Goal: Information Seeking & Learning: Check status

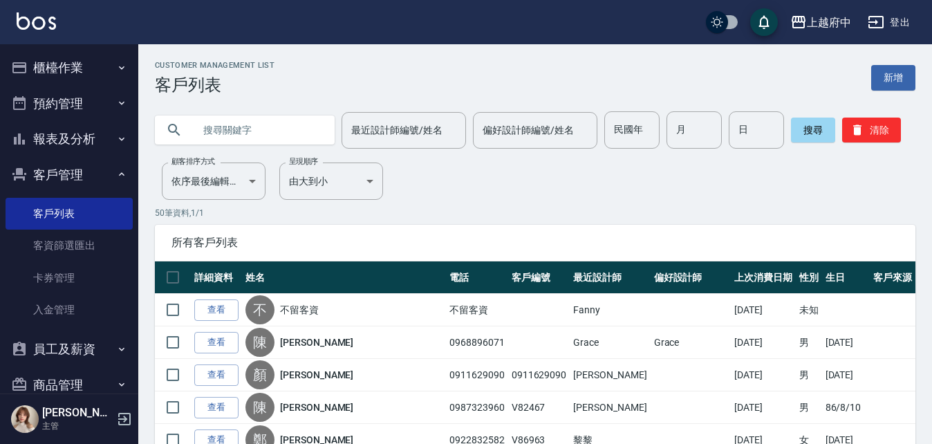
click at [254, 122] on input "text" at bounding box center [259, 129] width 130 height 37
type input "0908153667"
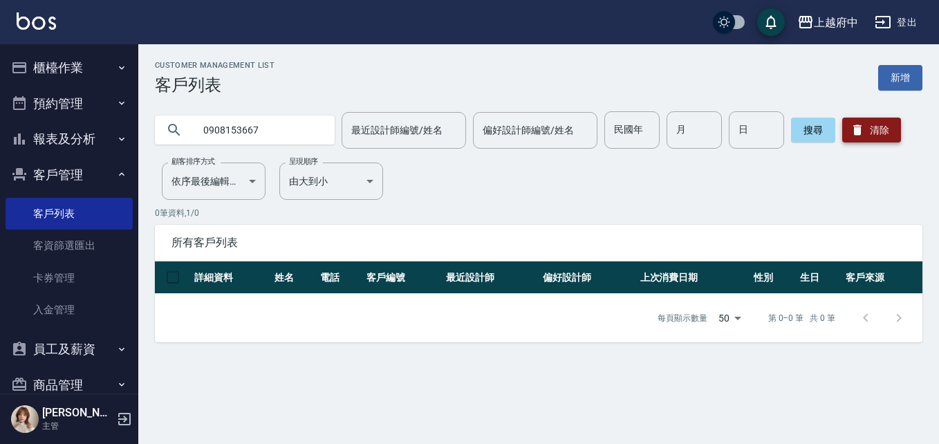
click at [861, 133] on button "清除" at bounding box center [871, 130] width 59 height 25
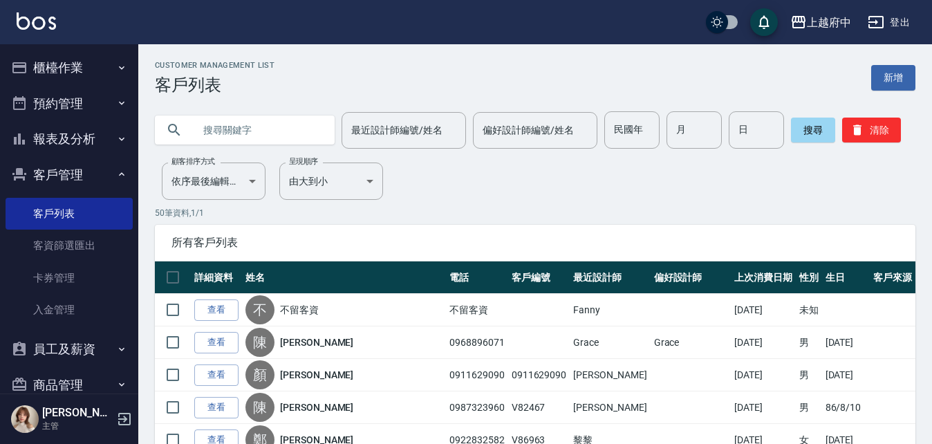
click at [239, 126] on input "text" at bounding box center [259, 129] width 130 height 37
type input "0976788443"
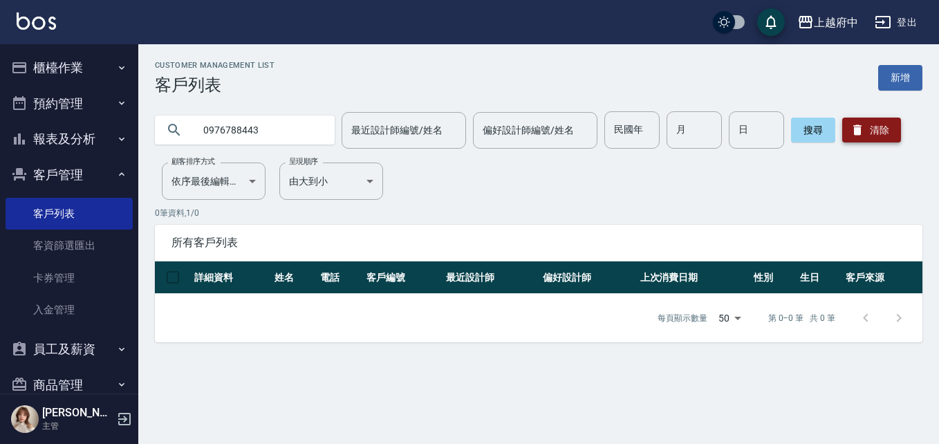
click at [874, 130] on button "清除" at bounding box center [871, 130] width 59 height 25
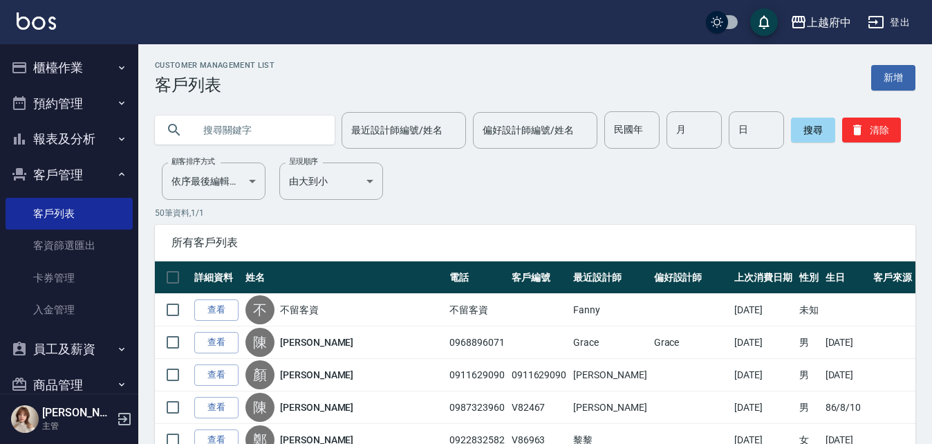
click at [259, 134] on input "text" at bounding box center [259, 129] width 130 height 37
type input "0963516123"
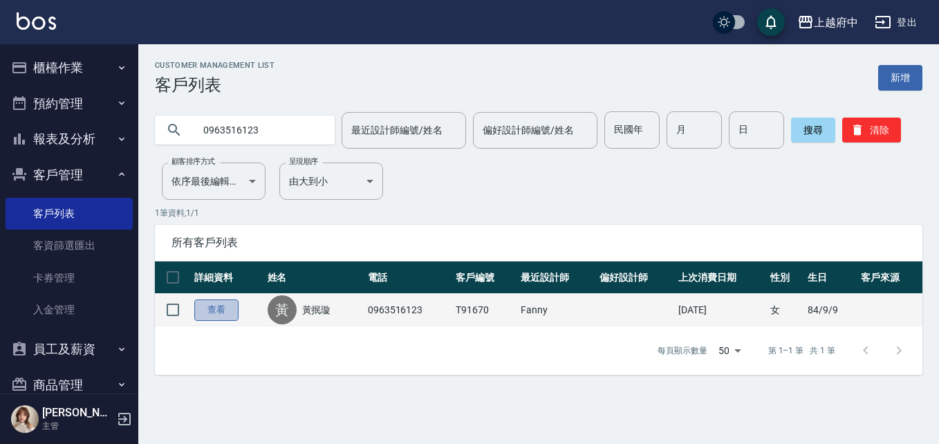
click at [219, 312] on link "查看" at bounding box center [216, 309] width 44 height 21
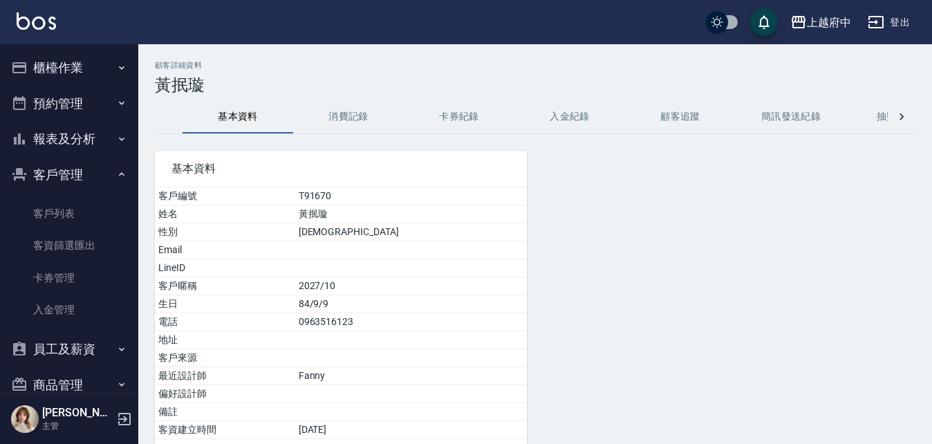
click at [338, 119] on button "消費記錄" at bounding box center [348, 116] width 111 height 33
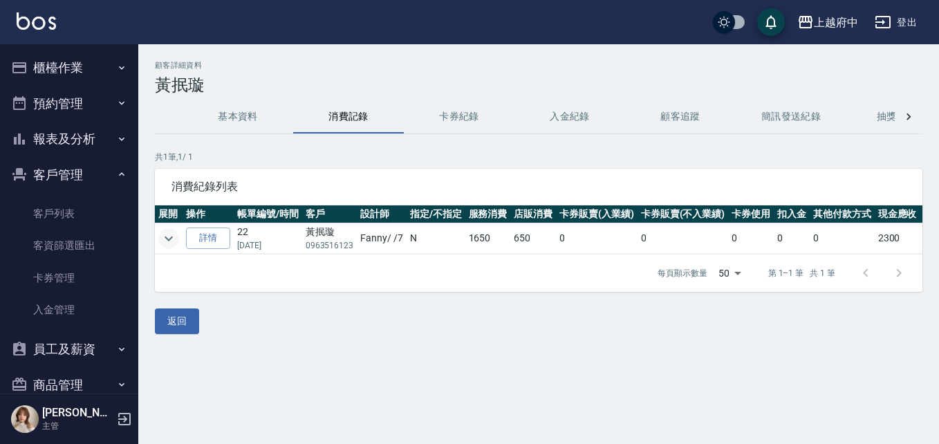
click at [170, 236] on icon "expand row" at bounding box center [168, 238] width 17 height 17
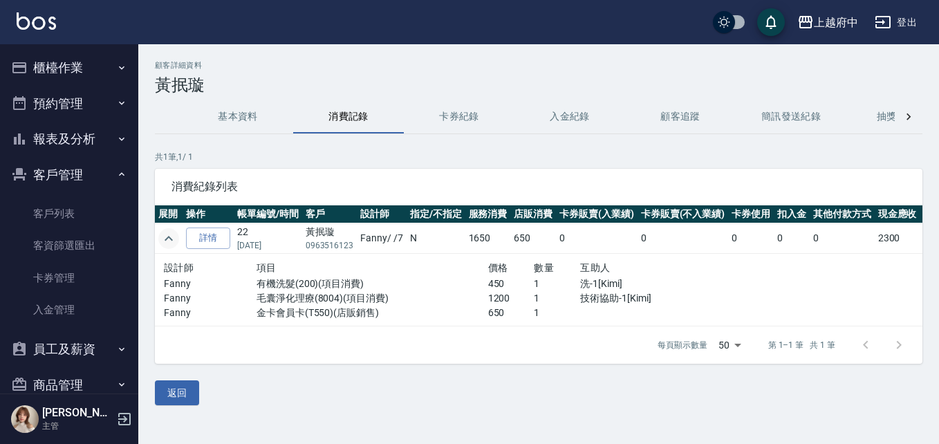
click at [170, 236] on icon "expand row" at bounding box center [168, 238] width 17 height 17
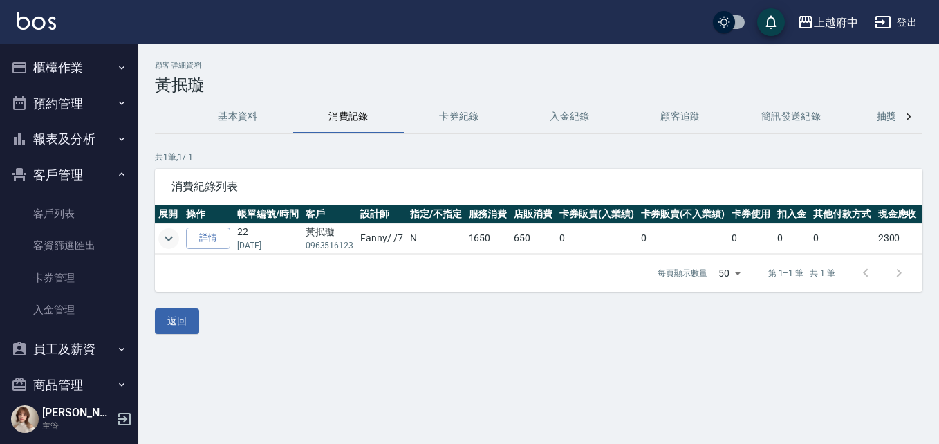
click at [233, 122] on button "基本資料" at bounding box center [237, 116] width 111 height 33
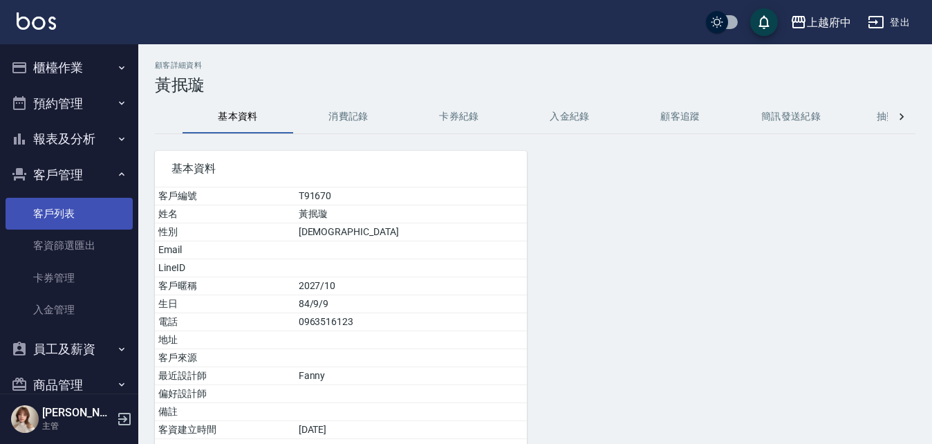
click at [57, 213] on link "客戶列表" at bounding box center [69, 214] width 127 height 32
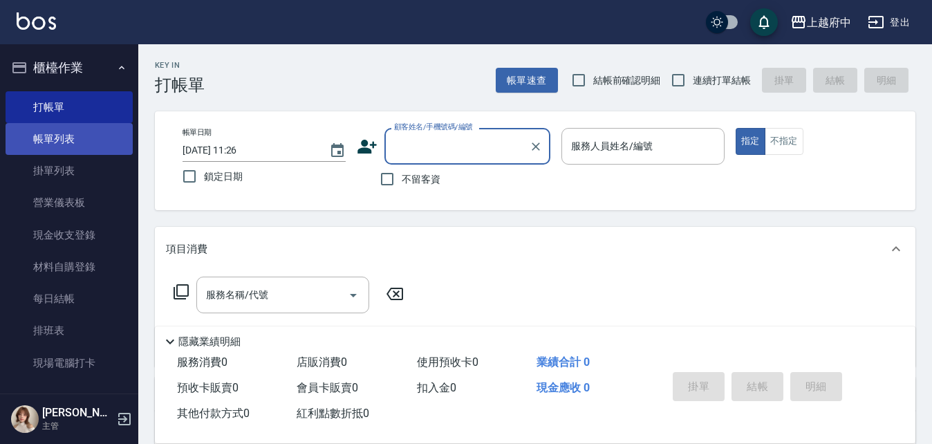
click at [46, 142] on link "帳單列表" at bounding box center [69, 139] width 127 height 32
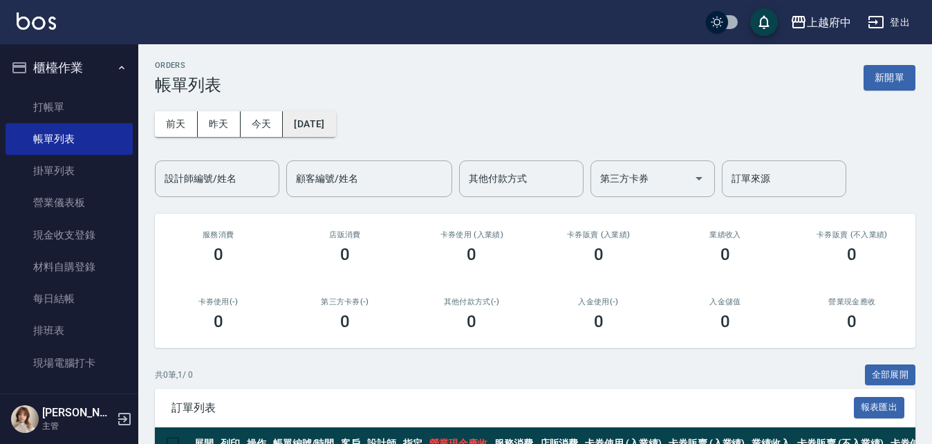
click at [298, 124] on button "[DATE]" at bounding box center [309, 124] width 53 height 26
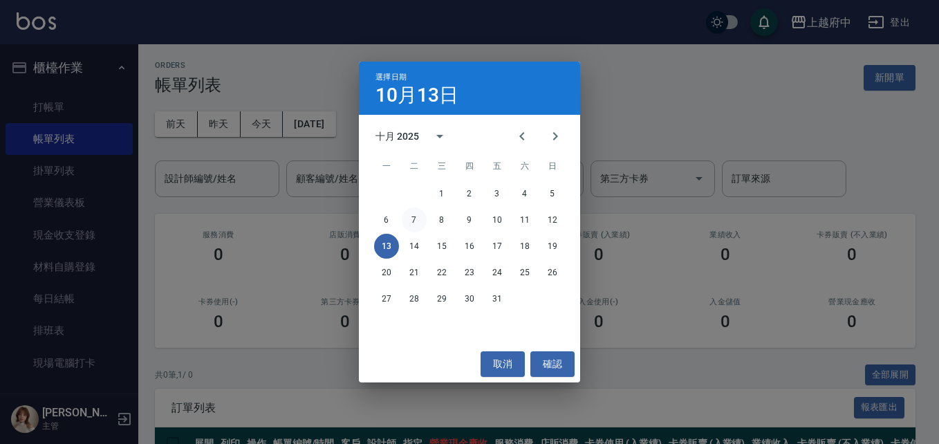
click at [412, 221] on button "7" at bounding box center [414, 219] width 25 height 25
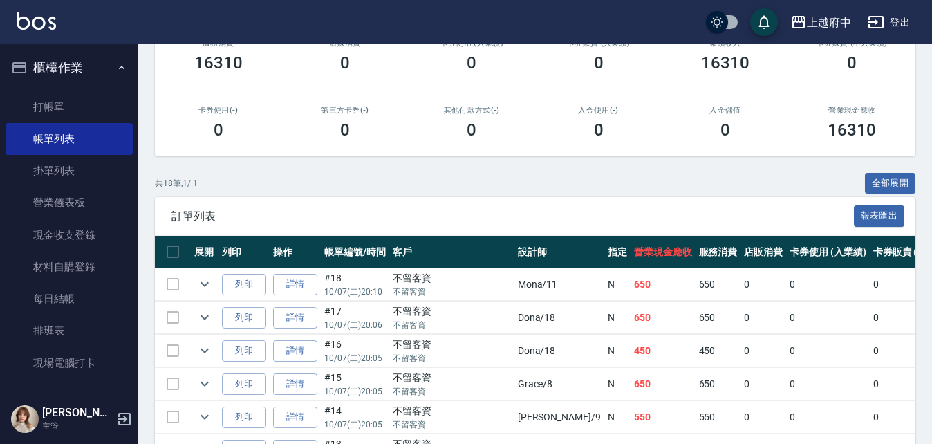
scroll to position [207, 0]
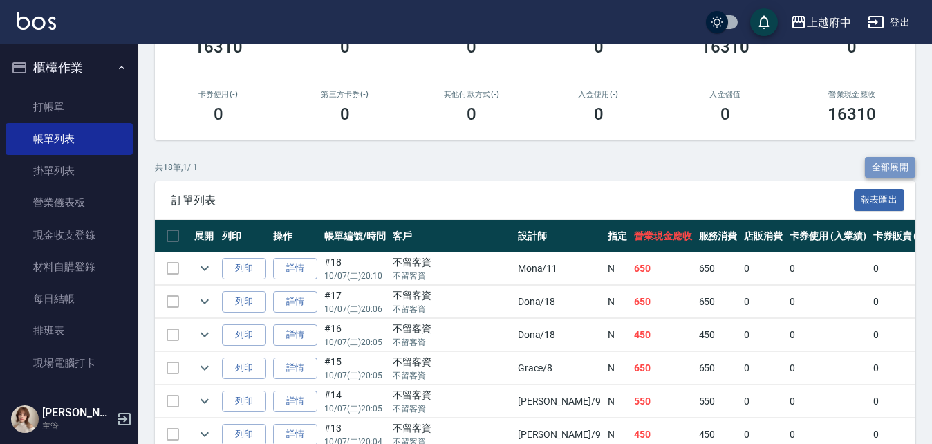
click at [888, 167] on button "全部展開" at bounding box center [890, 167] width 51 height 21
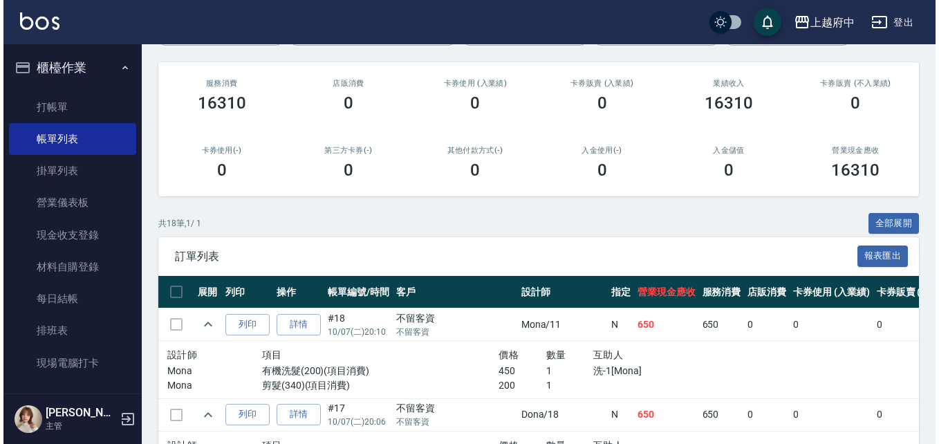
scroll to position [5, 0]
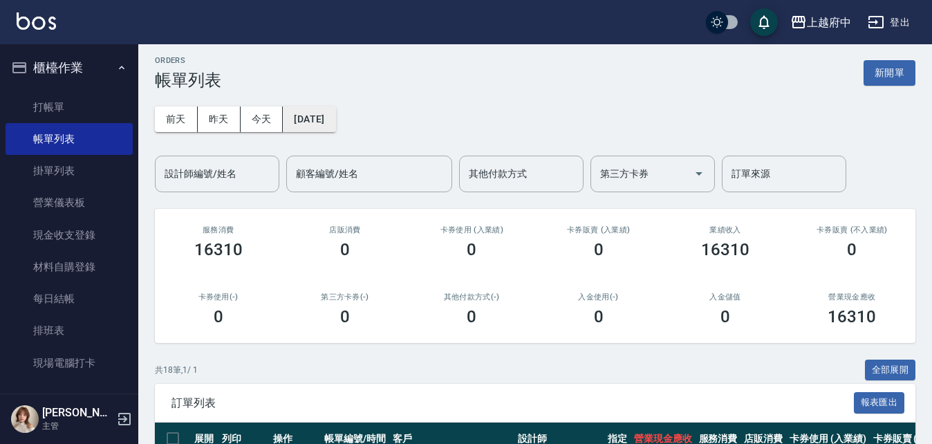
click at [335, 131] on button "[DATE]" at bounding box center [309, 119] width 53 height 26
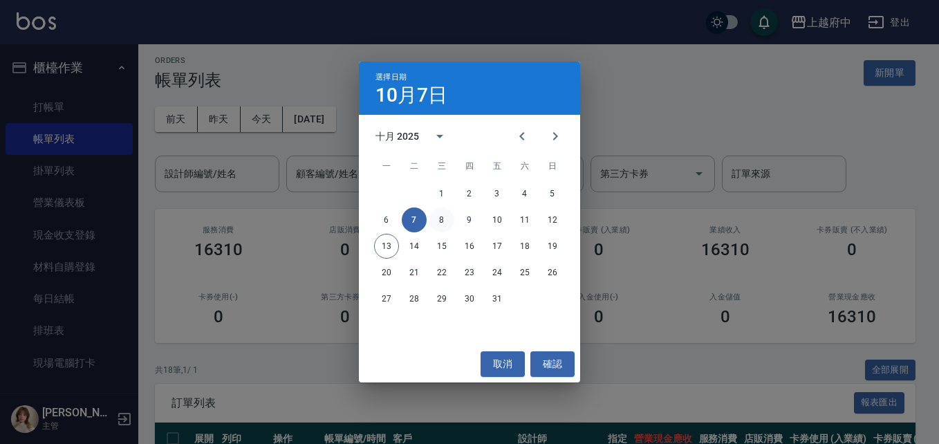
click at [444, 216] on button "8" at bounding box center [441, 219] width 25 height 25
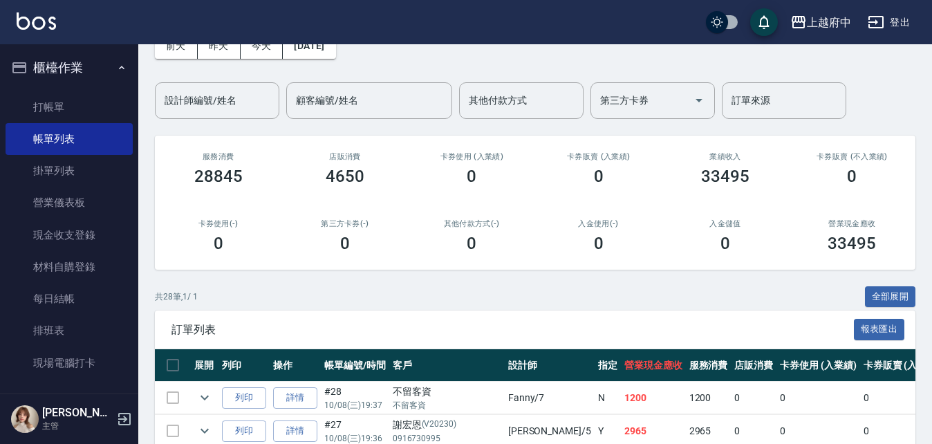
scroll to position [207, 0]
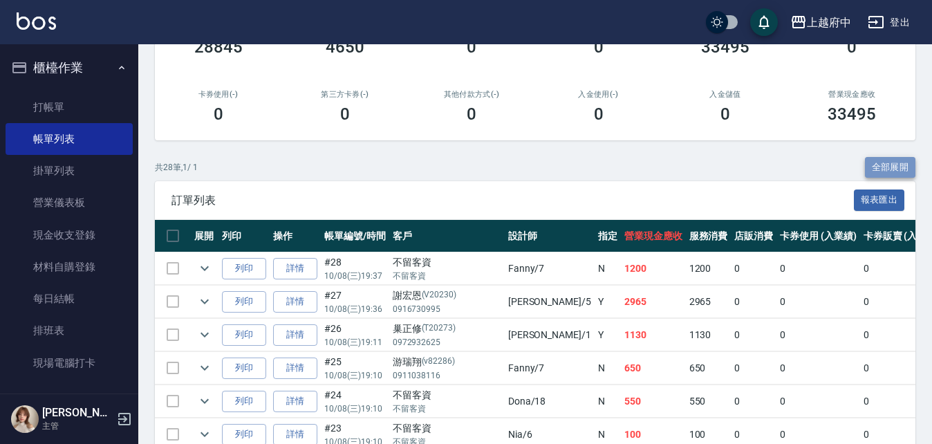
click at [894, 168] on button "全部展開" at bounding box center [890, 167] width 51 height 21
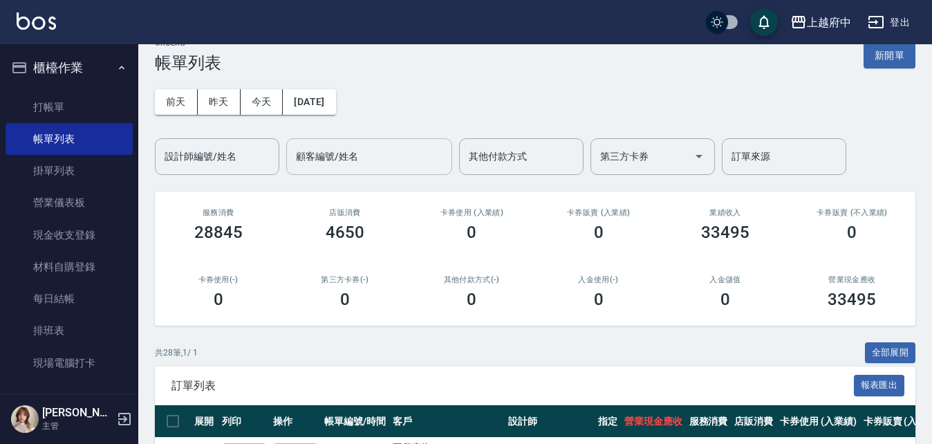
scroll to position [0, 0]
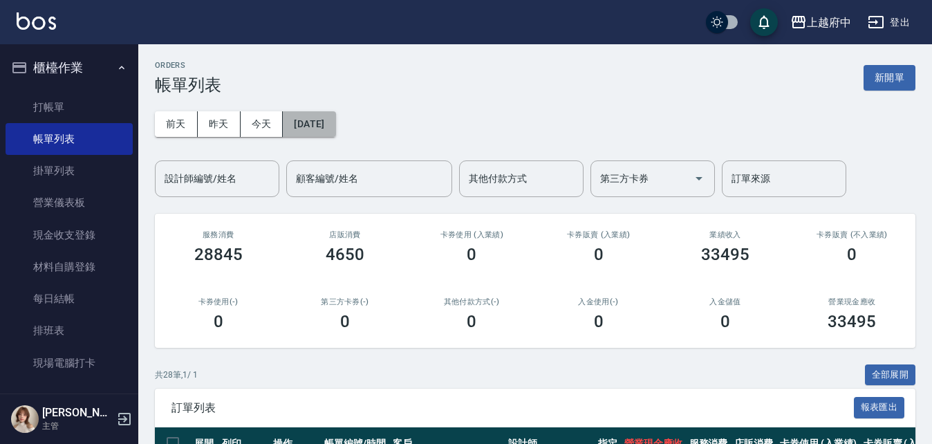
click at [335, 128] on button "[DATE]" at bounding box center [309, 124] width 53 height 26
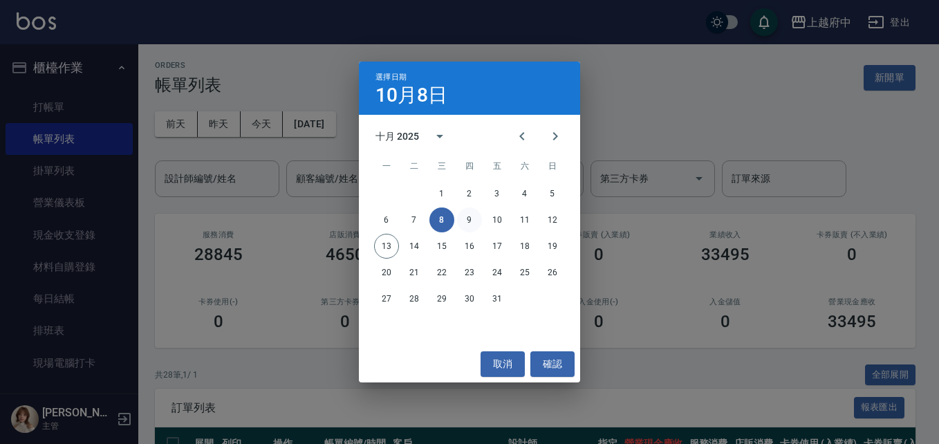
click at [464, 215] on button "9" at bounding box center [469, 219] width 25 height 25
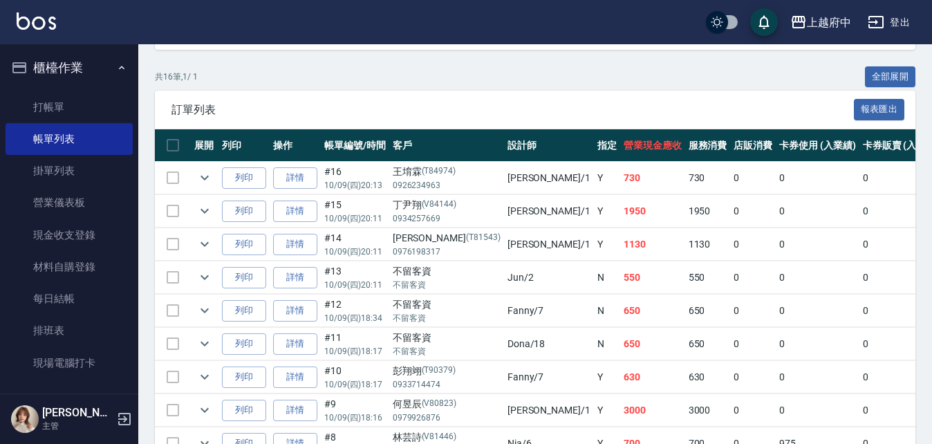
scroll to position [277, 0]
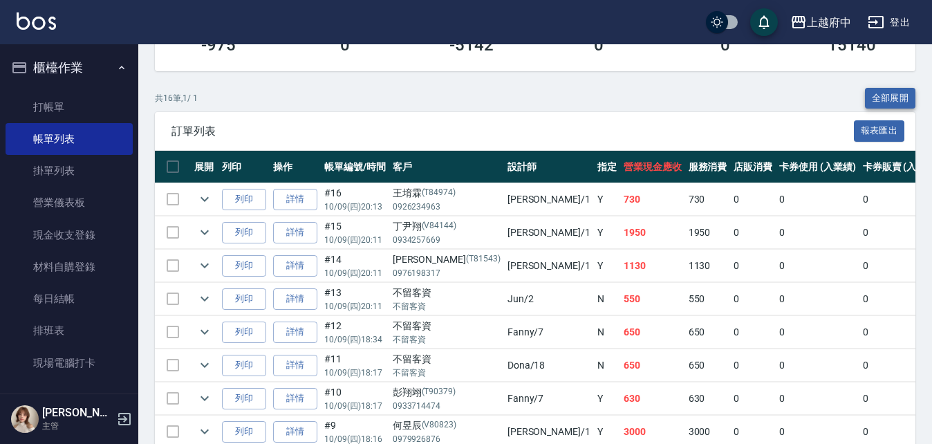
click at [870, 98] on button "全部展開" at bounding box center [890, 98] width 51 height 21
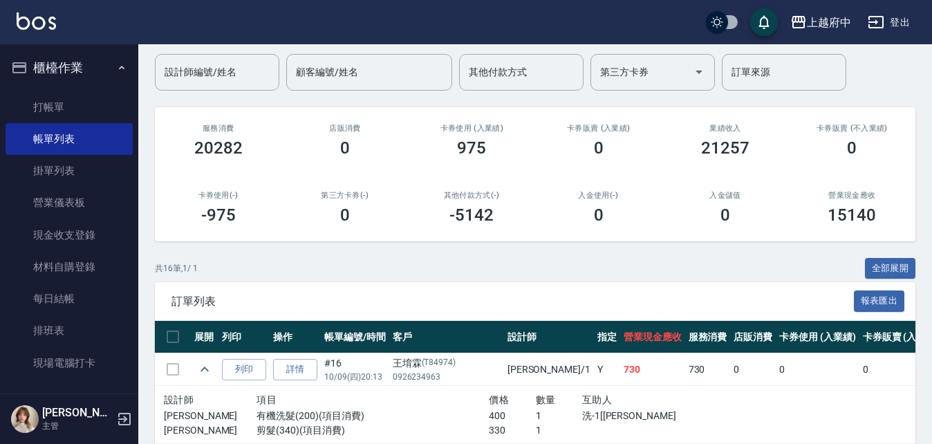
scroll to position [0, 0]
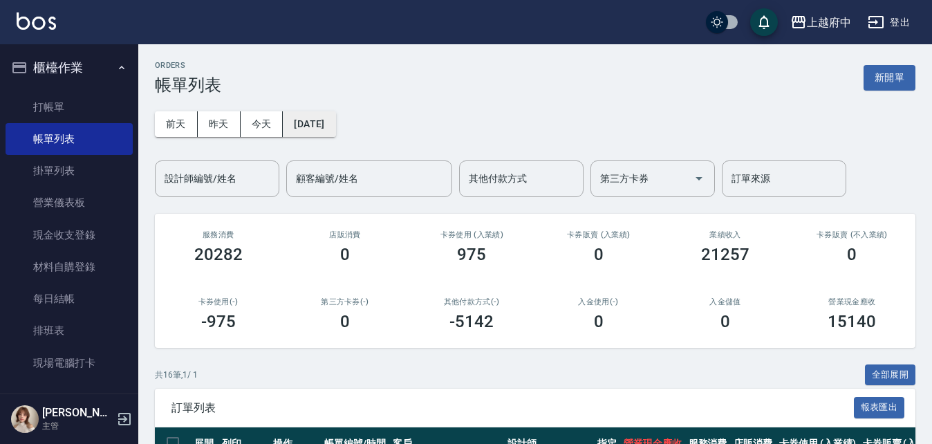
click at [335, 117] on button "[DATE]" at bounding box center [309, 124] width 53 height 26
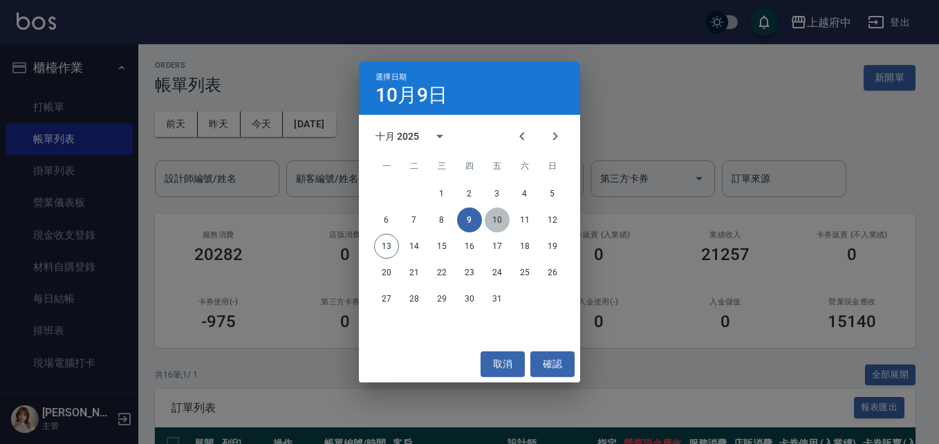
click at [497, 218] on button "10" at bounding box center [497, 219] width 25 height 25
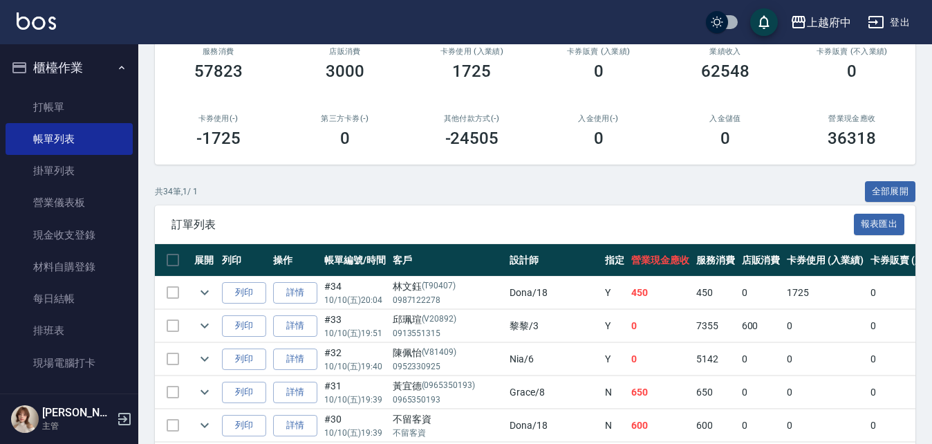
scroll to position [207, 0]
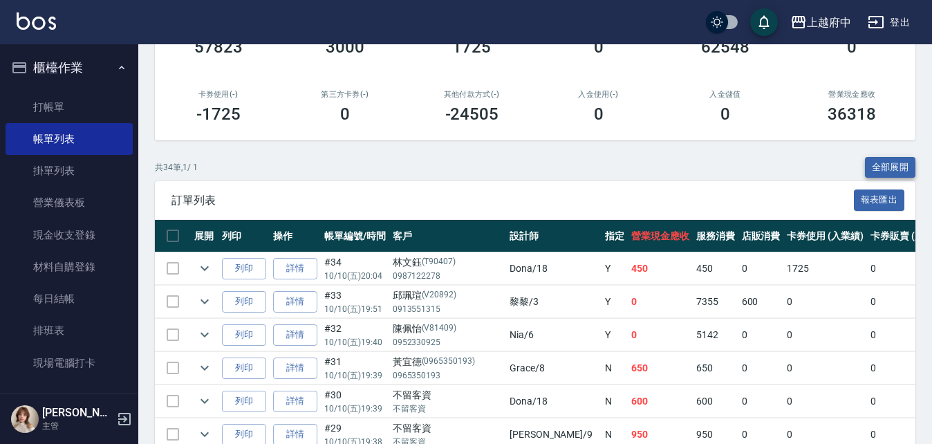
click at [878, 162] on button "全部展開" at bounding box center [890, 167] width 51 height 21
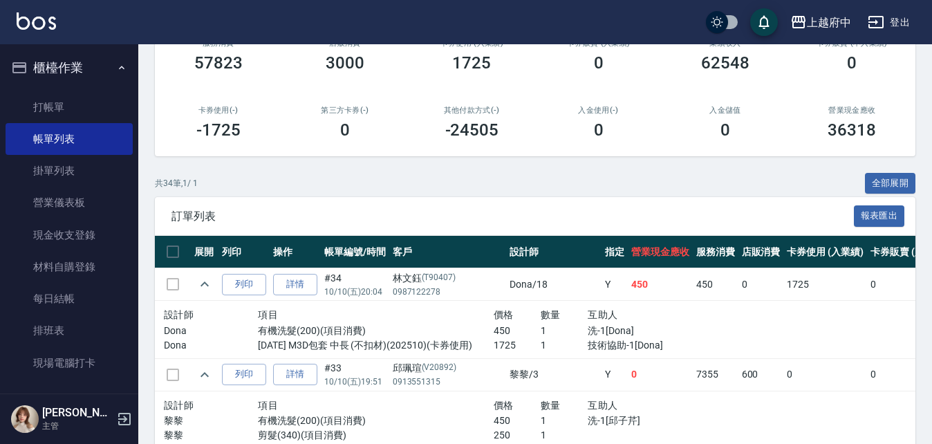
scroll to position [0, 0]
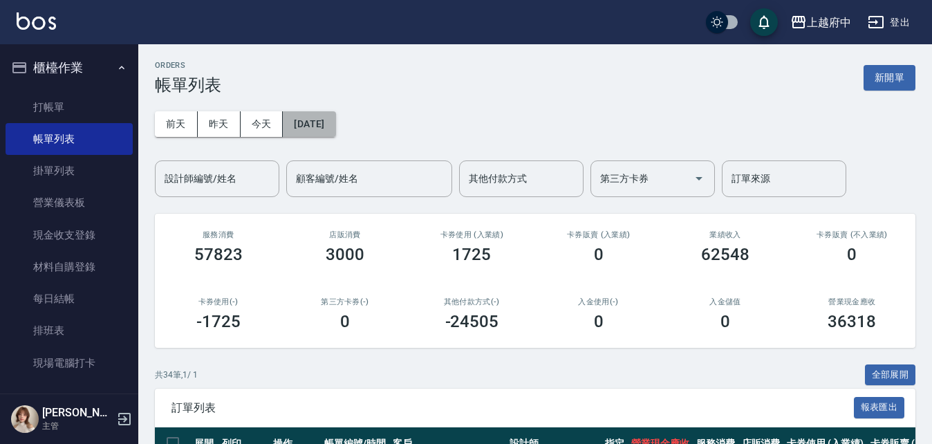
click at [322, 122] on button "[DATE]" at bounding box center [309, 124] width 53 height 26
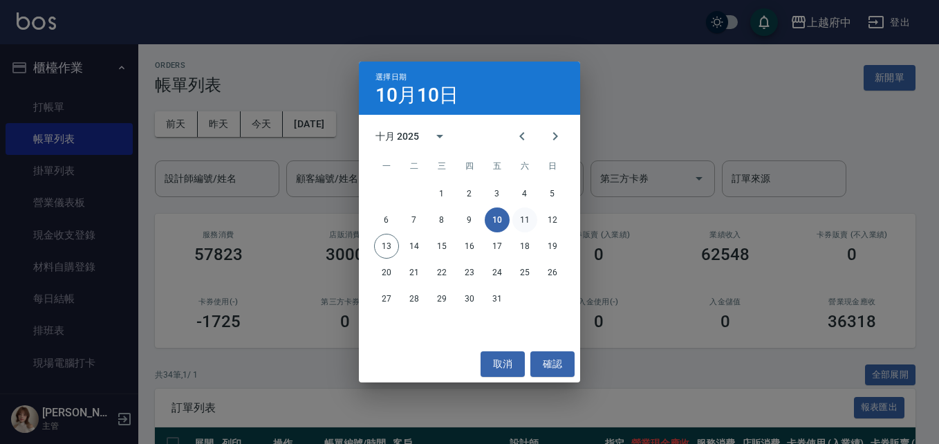
click at [527, 218] on button "11" at bounding box center [524, 219] width 25 height 25
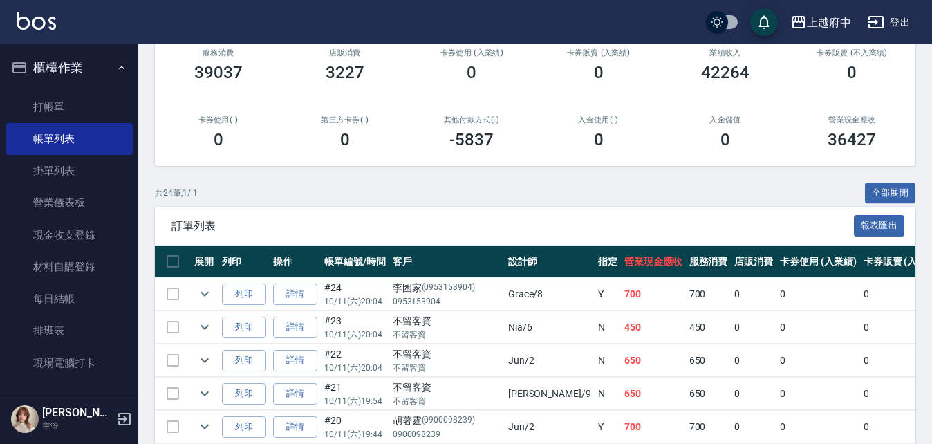
scroll to position [207, 0]
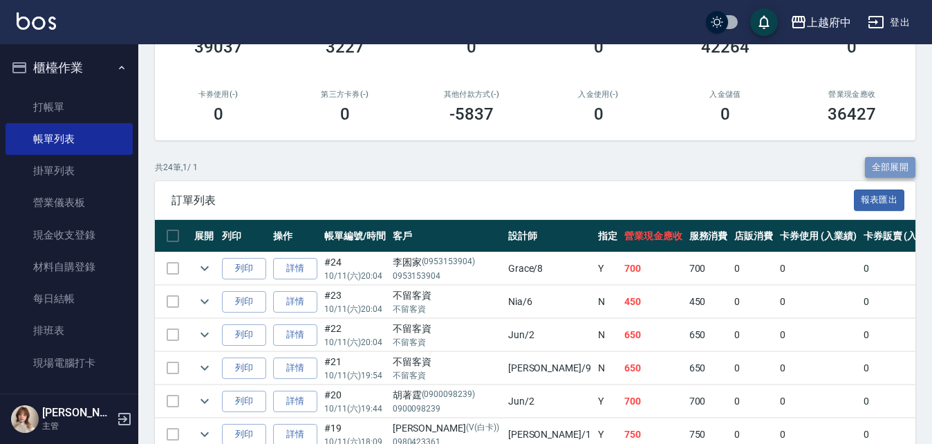
click at [867, 167] on button "全部展開" at bounding box center [890, 167] width 51 height 21
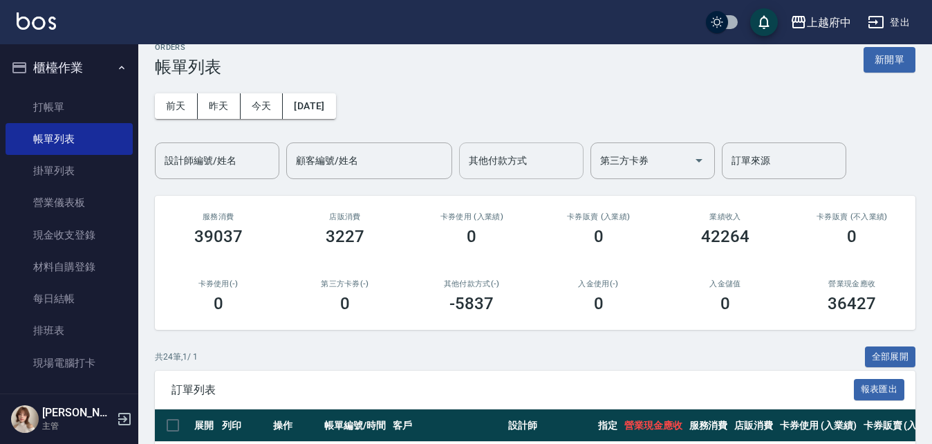
scroll to position [0, 0]
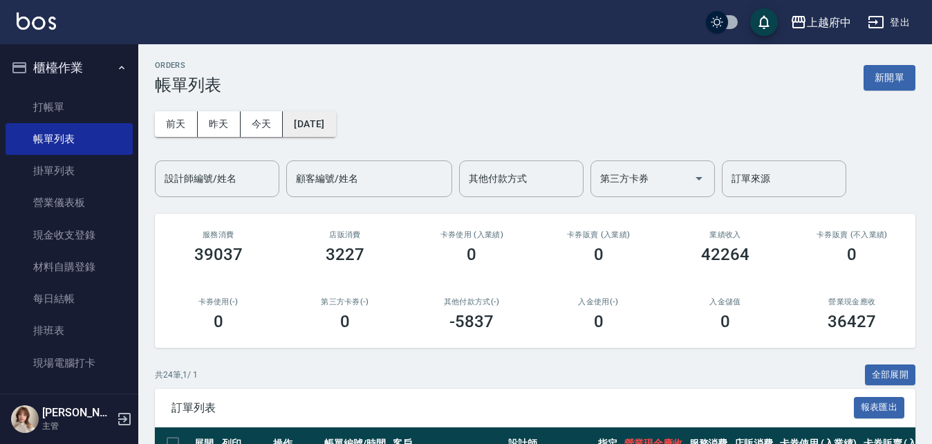
click at [335, 127] on button "[DATE]" at bounding box center [309, 124] width 53 height 26
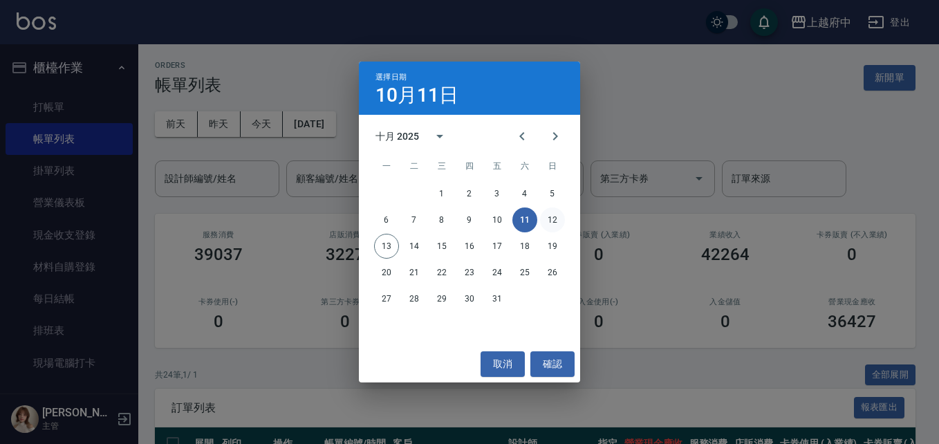
click at [554, 221] on button "12" at bounding box center [552, 219] width 25 height 25
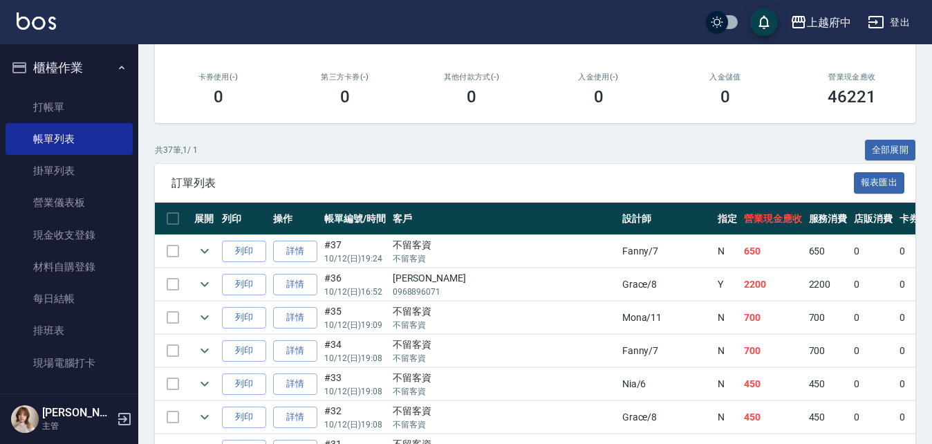
scroll to position [207, 0]
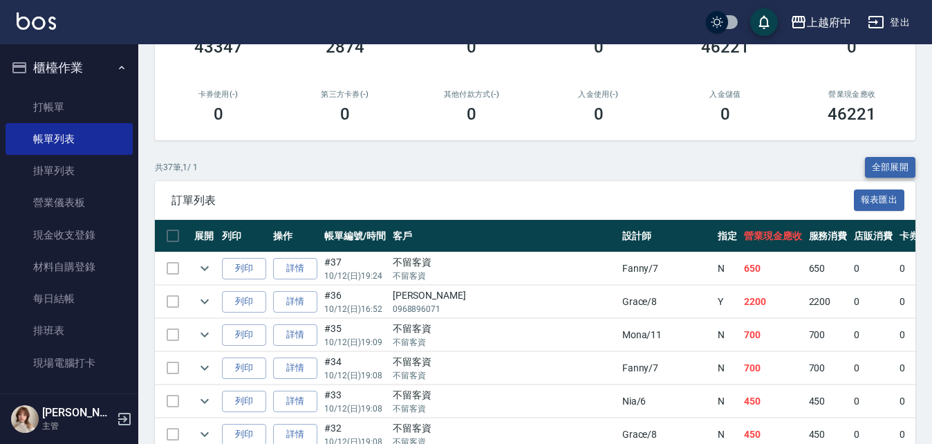
click at [890, 165] on button "全部展開" at bounding box center [890, 167] width 51 height 21
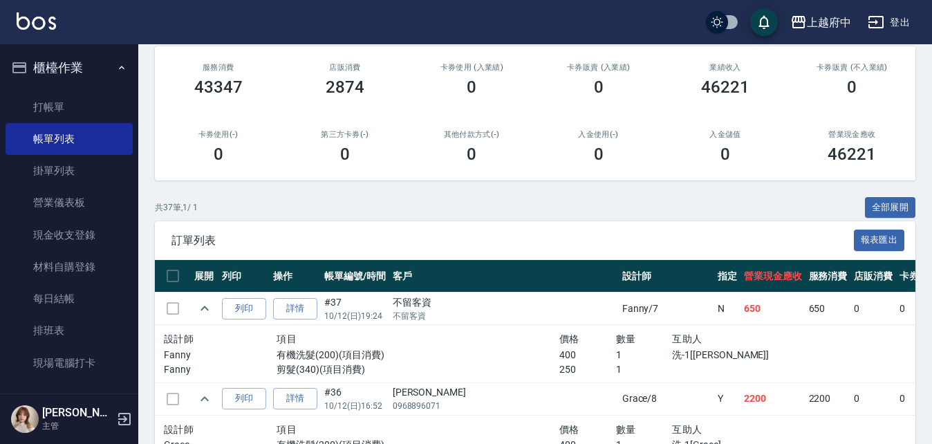
scroll to position [30, 0]
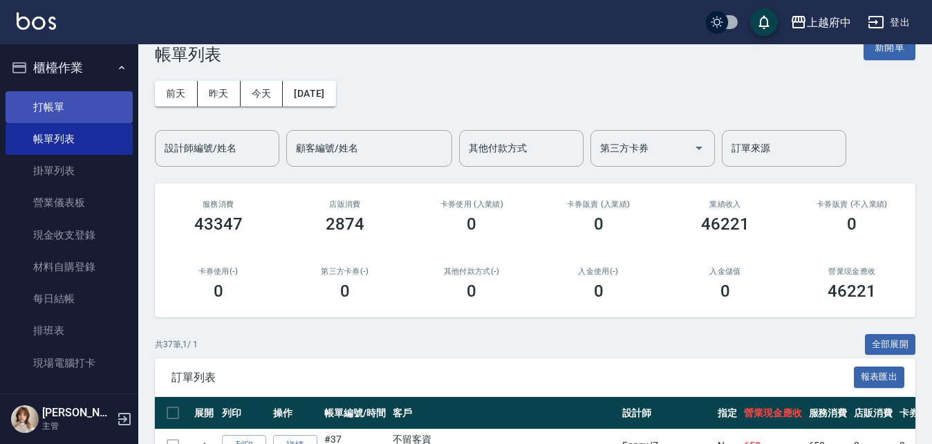
drag, startPoint x: 62, startPoint y: 101, endPoint x: 53, endPoint y: 101, distance: 8.3
click at [61, 101] on link "打帳單" at bounding box center [69, 107] width 127 height 32
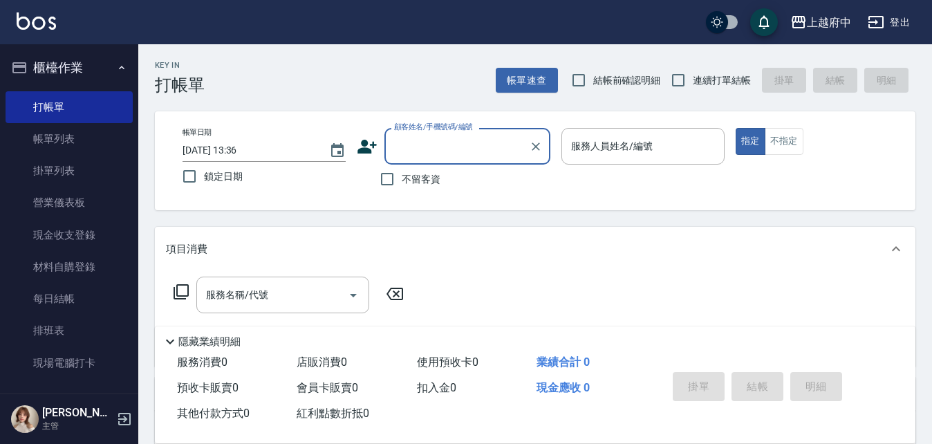
click at [59, 66] on button "櫃檯作業" at bounding box center [69, 68] width 127 height 36
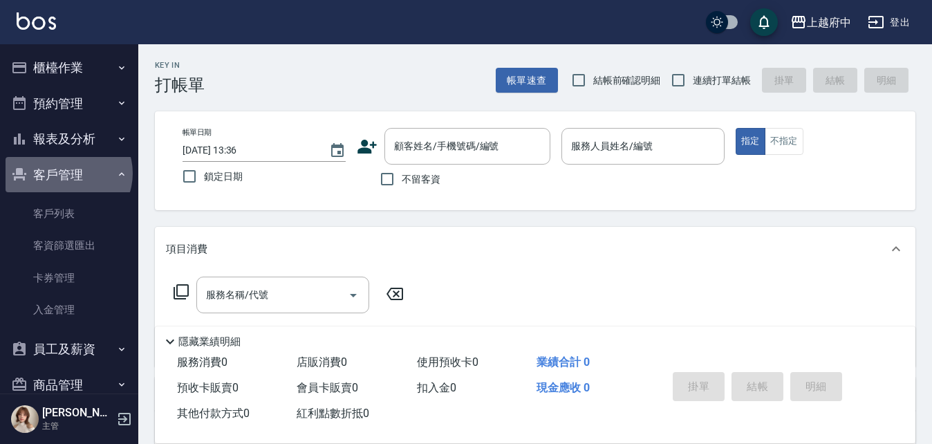
click at [67, 173] on button "客戶管理" at bounding box center [69, 175] width 127 height 36
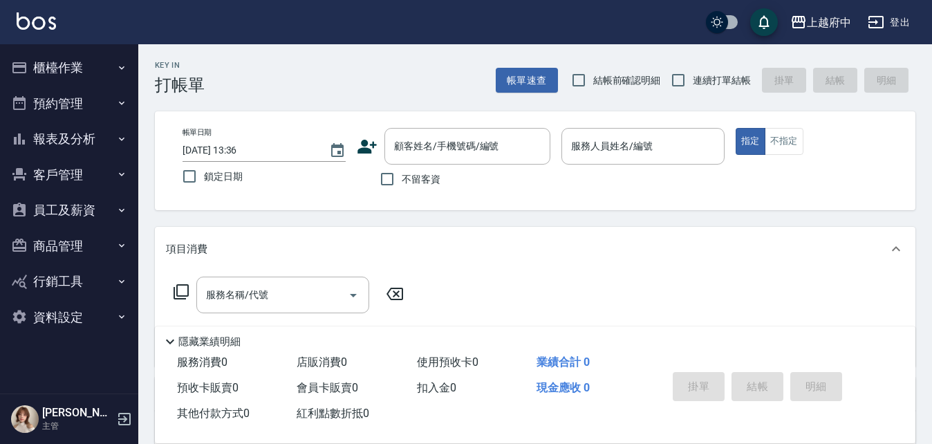
click at [71, 141] on button "報表及分析" at bounding box center [69, 139] width 127 height 36
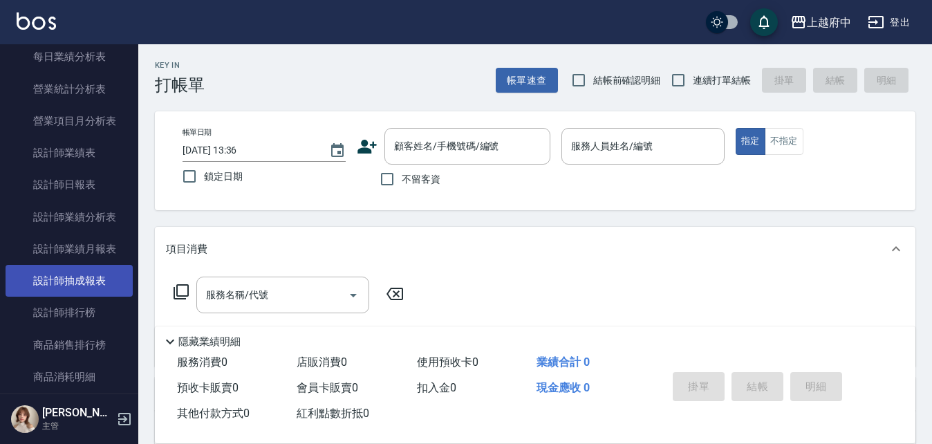
scroll to position [484, 0]
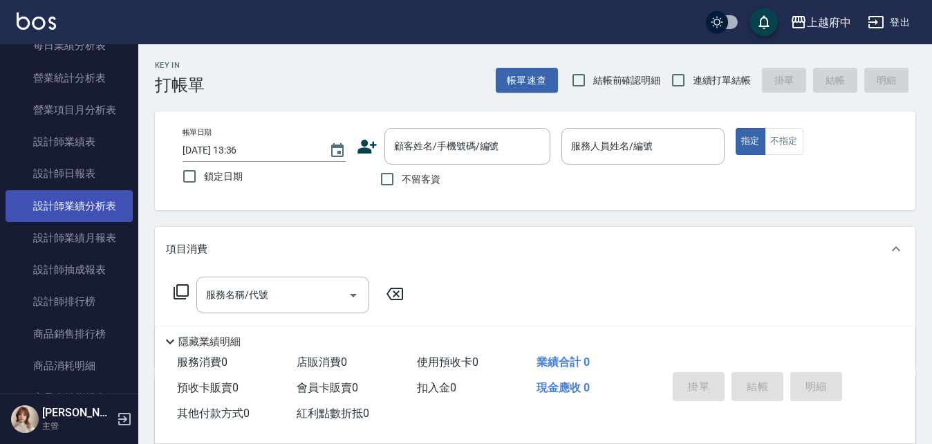
click at [71, 205] on link "設計師業績分析表" at bounding box center [69, 206] width 127 height 32
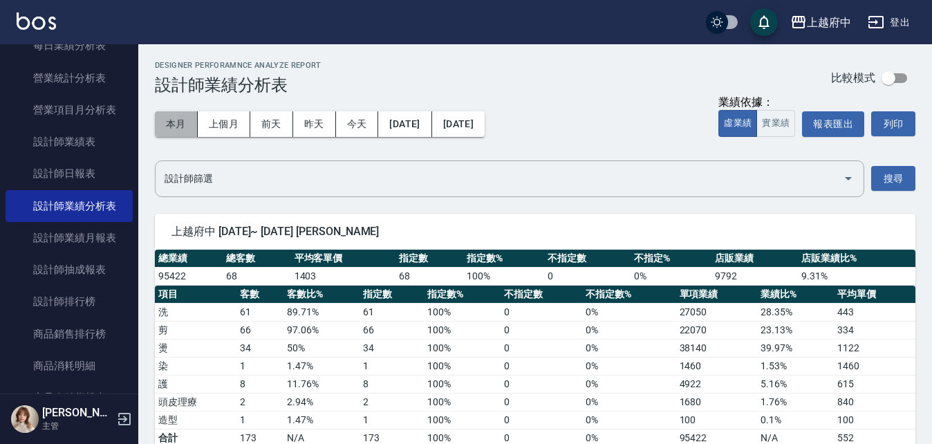
click at [178, 124] on button "本月" at bounding box center [176, 124] width 43 height 26
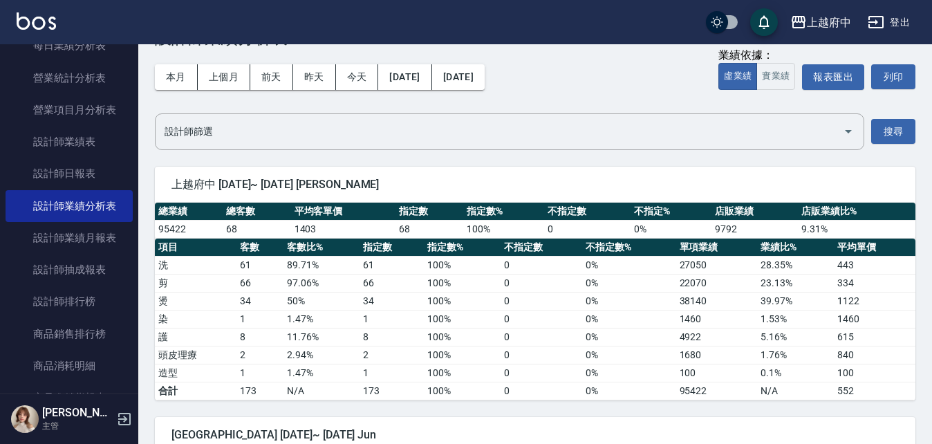
scroll to position [138, 0]
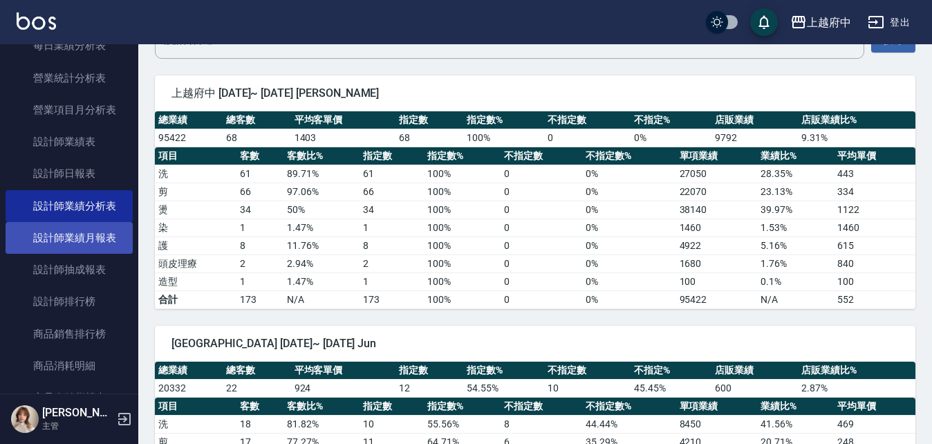
click at [75, 239] on link "設計師業績月報表" at bounding box center [69, 238] width 127 height 32
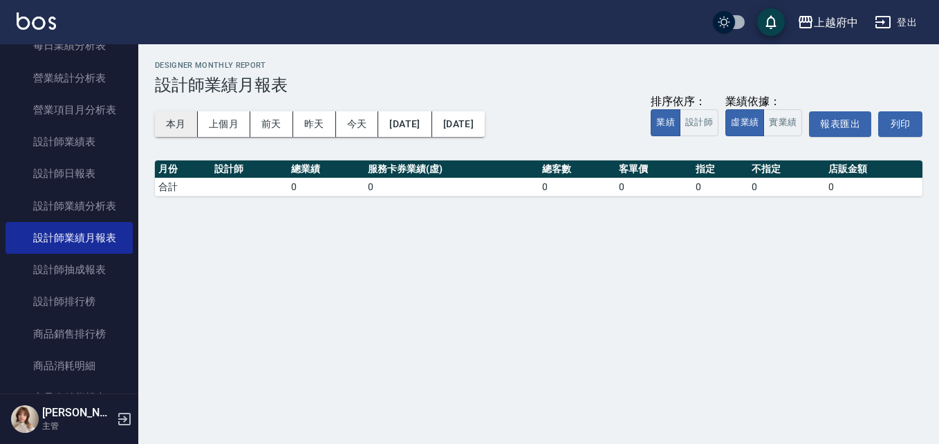
click at [171, 124] on button "本月" at bounding box center [176, 124] width 43 height 26
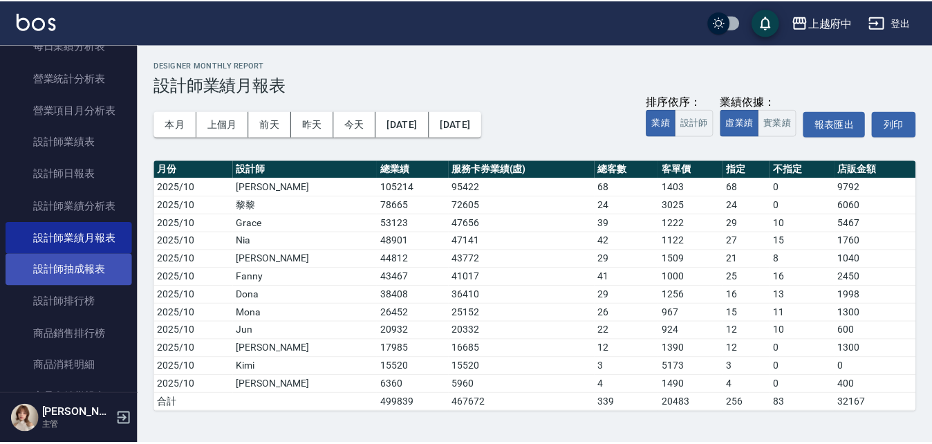
scroll to position [553, 0]
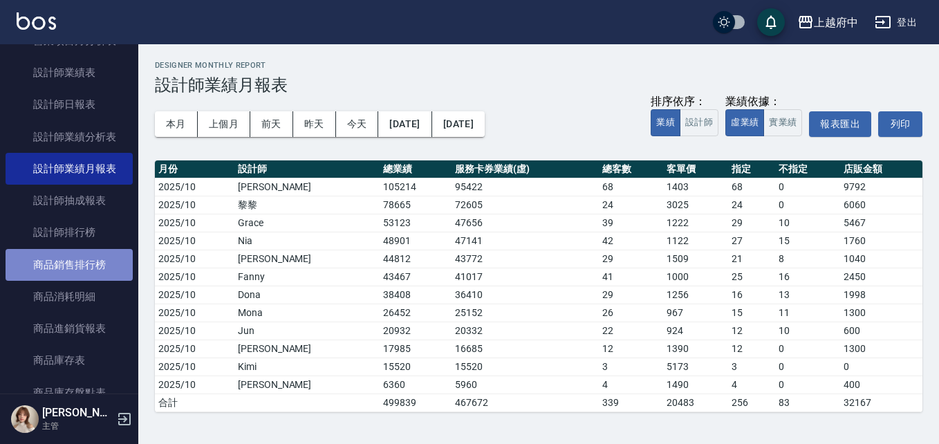
click at [71, 265] on link "商品銷售排行榜" at bounding box center [69, 265] width 127 height 32
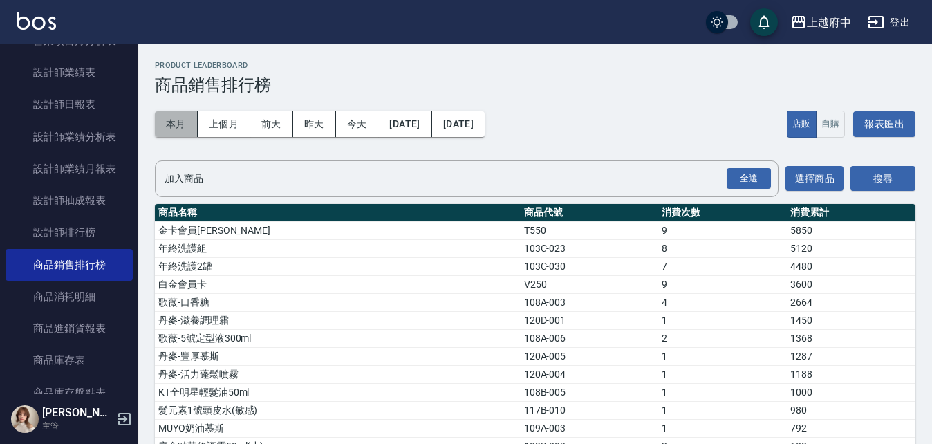
click at [178, 127] on button "本月" at bounding box center [176, 124] width 43 height 26
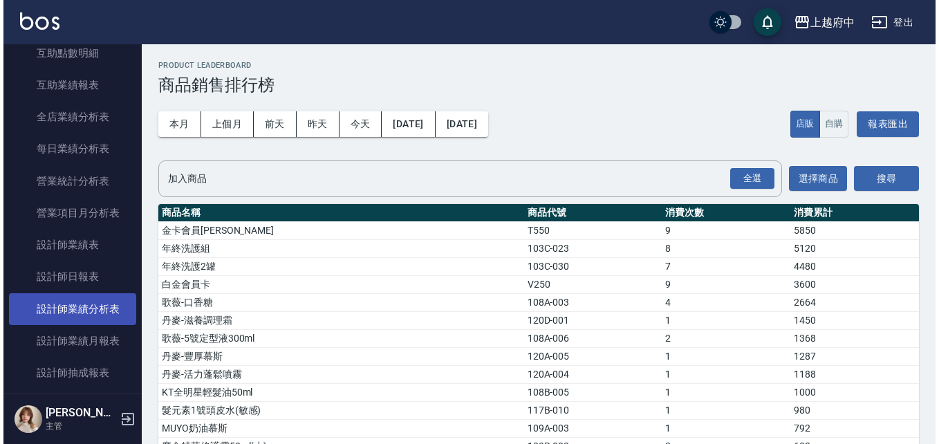
scroll to position [415, 0]
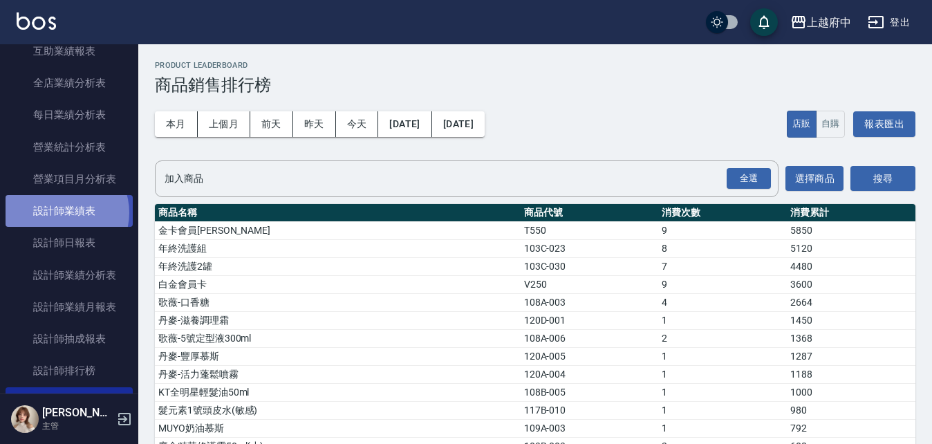
click at [61, 212] on link "設計師業績表" at bounding box center [69, 211] width 127 height 32
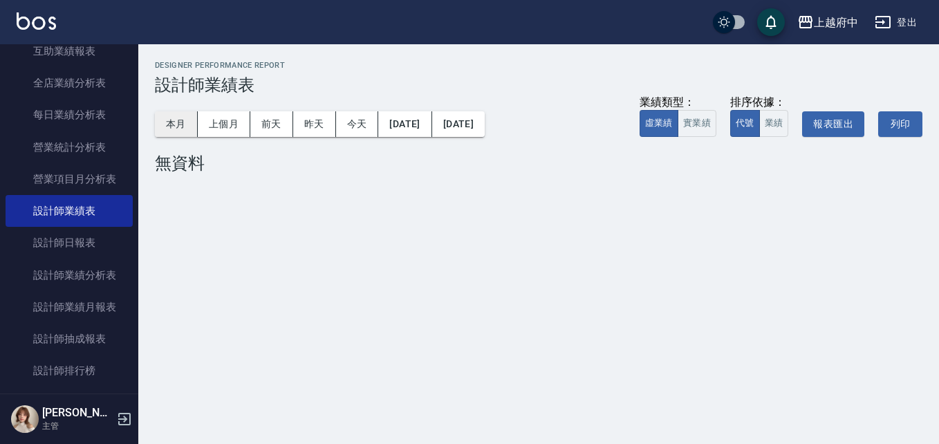
click at [171, 124] on button "本月" at bounding box center [176, 124] width 43 height 26
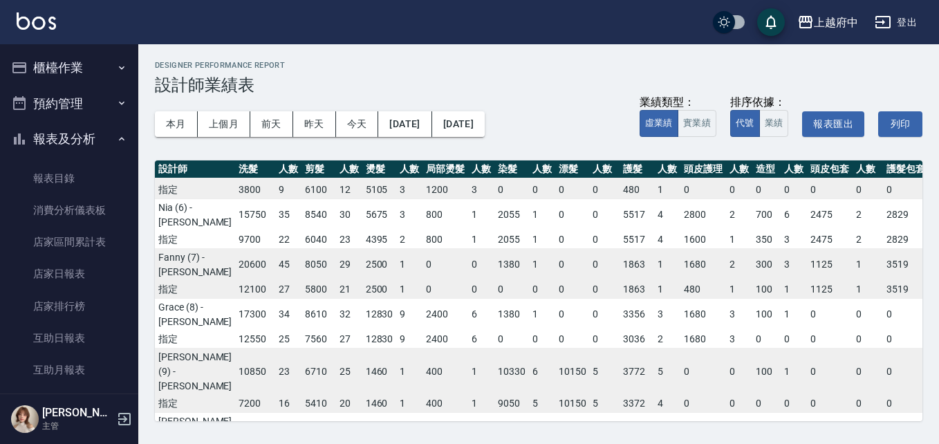
click at [62, 131] on button "報表及分析" at bounding box center [69, 139] width 127 height 36
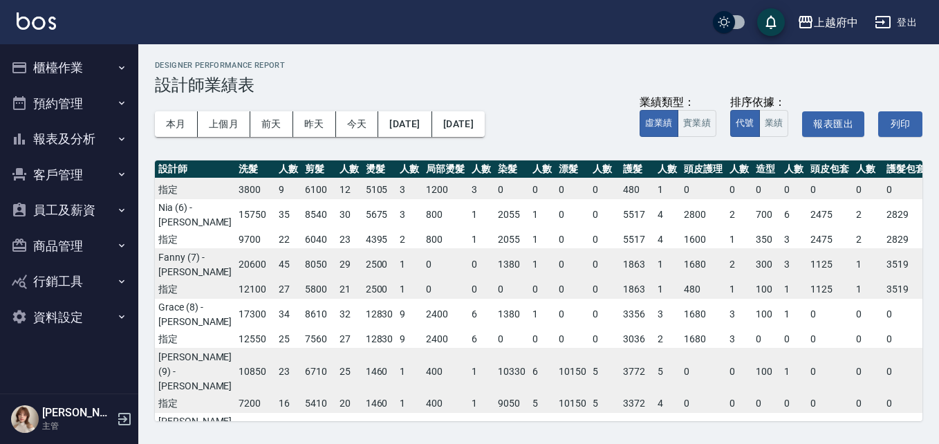
click at [56, 171] on button "客戶管理" at bounding box center [69, 175] width 127 height 36
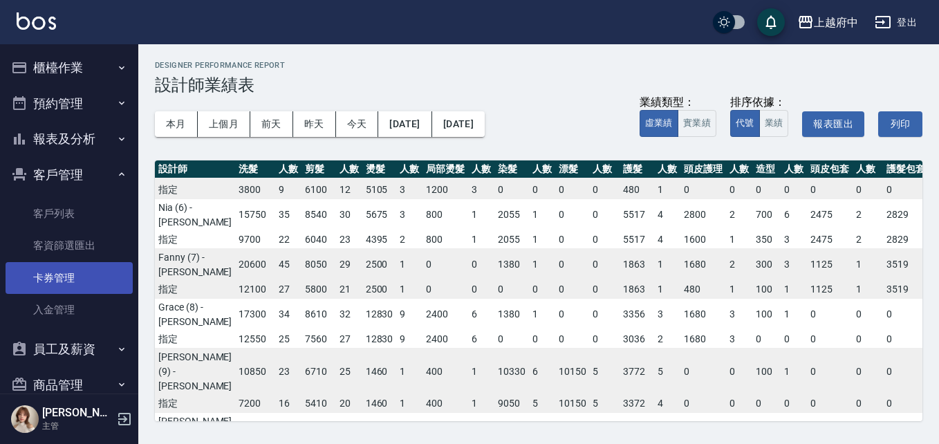
click at [53, 279] on link "卡券管理" at bounding box center [69, 278] width 127 height 32
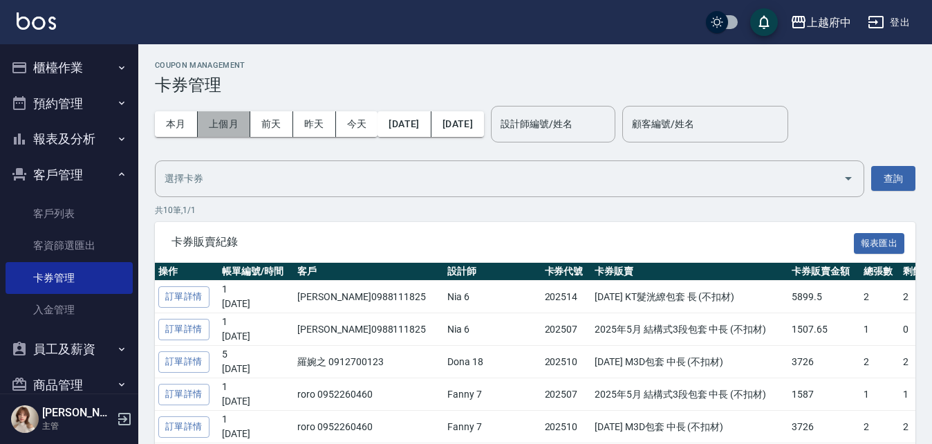
click at [221, 125] on button "上個月" at bounding box center [224, 124] width 53 height 26
click at [179, 126] on button "本月" at bounding box center [176, 124] width 43 height 26
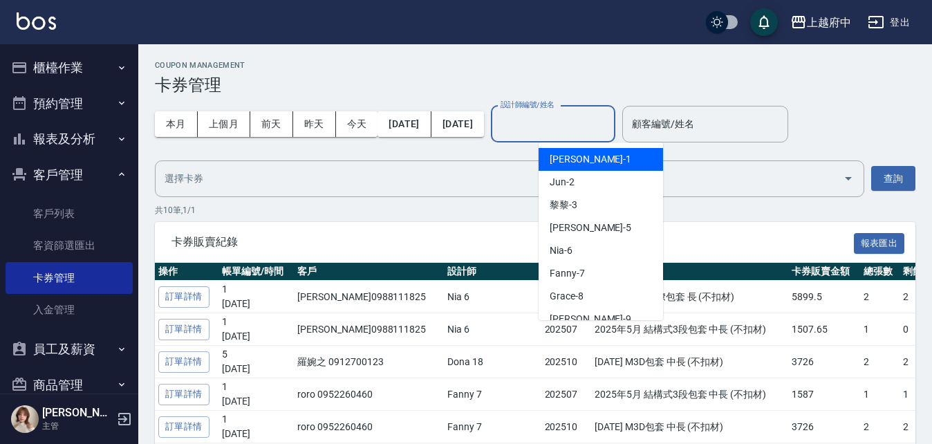
click at [592, 130] on input "設計師編號/姓名" at bounding box center [553, 124] width 112 height 24
click at [581, 153] on span "[PERSON_NAME] -1" at bounding box center [591, 159] width 82 height 15
type input "[PERSON_NAME] -1"
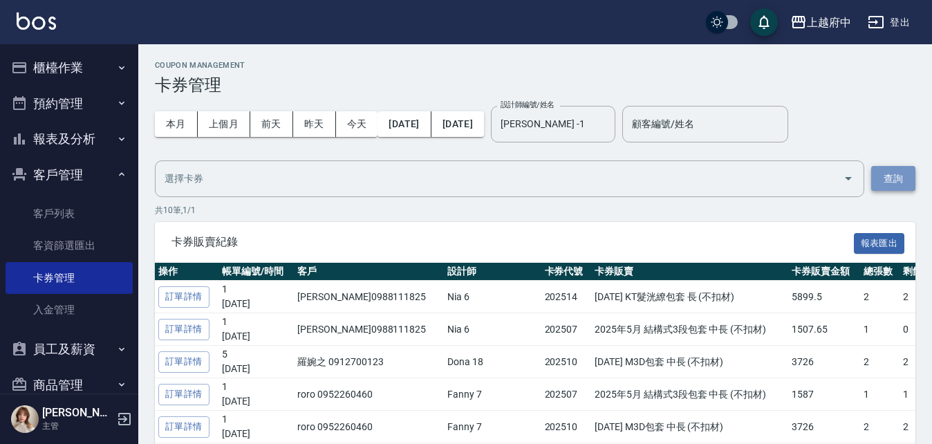
click at [885, 178] on button "查詢" at bounding box center [893, 179] width 44 height 26
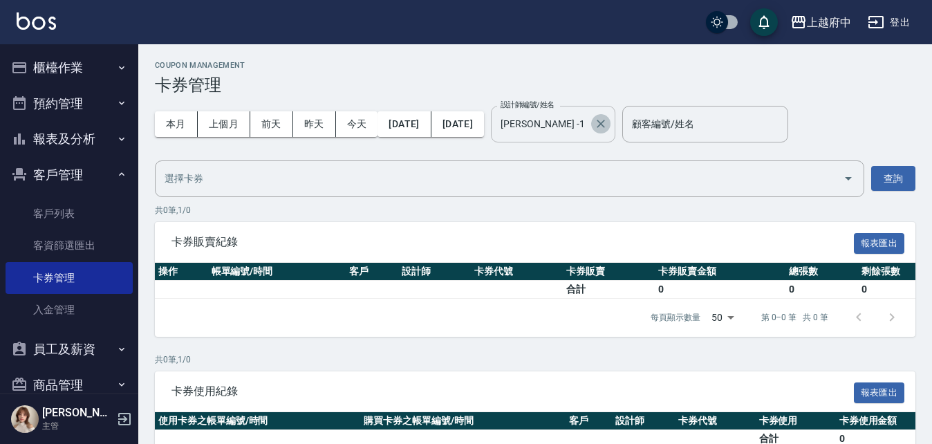
click at [608, 124] on icon "Clear" at bounding box center [601, 124] width 14 height 14
click at [895, 178] on button "查詢" at bounding box center [893, 179] width 44 height 26
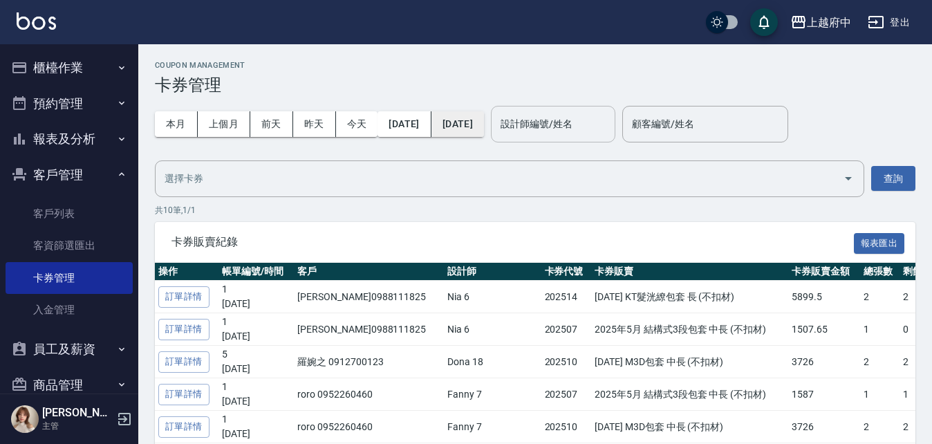
click at [484, 127] on button "[DATE]" at bounding box center [457, 124] width 53 height 26
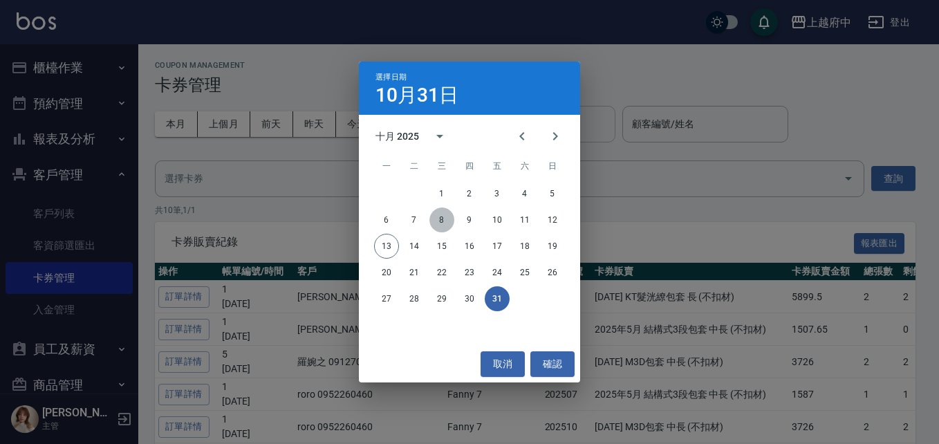
click at [442, 222] on button "8" at bounding box center [441, 219] width 25 height 25
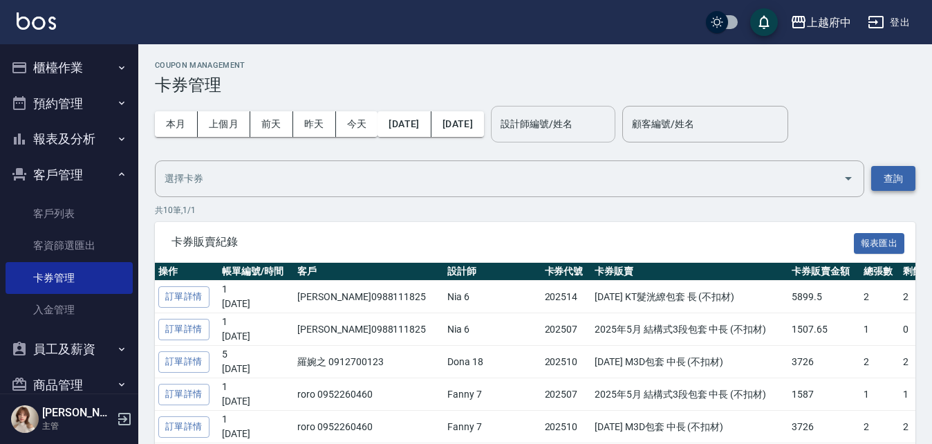
click at [894, 182] on button "查詢" at bounding box center [893, 179] width 44 height 26
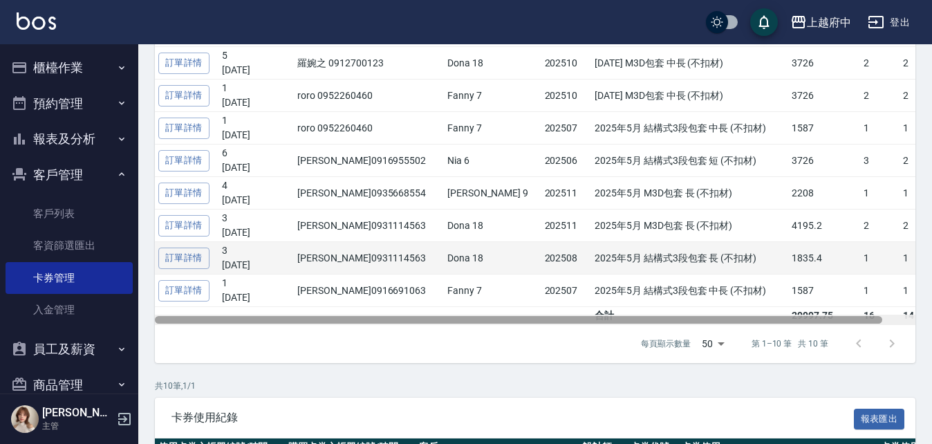
drag, startPoint x: 711, startPoint y: 318, endPoint x: 679, endPoint y: 272, distance: 55.6
click at [691, 311] on div "操作 帳單編號/時間 客戶 設計師 卡券代號 卡券販賣 卡券販賣金額 總張數 剩餘張數 訂單詳情 1 [DATE] [PERSON_NAME]09881118…" at bounding box center [535, 144] width 760 height 361
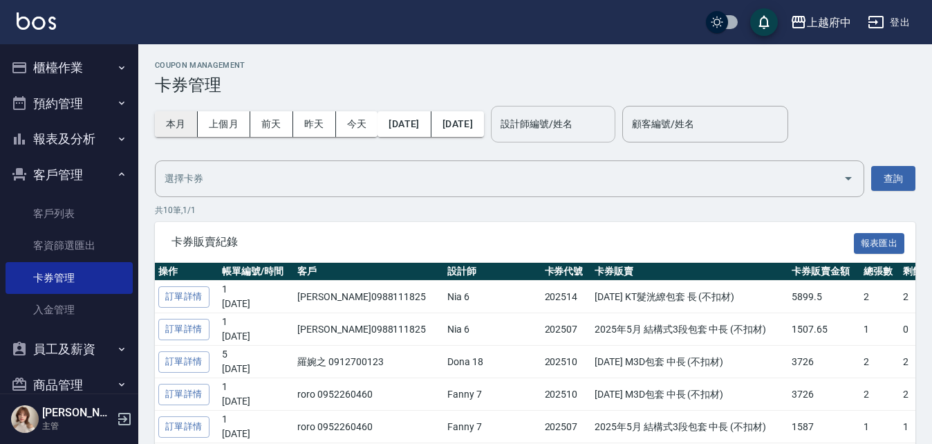
click at [177, 124] on button "本月" at bounding box center [176, 124] width 43 height 26
click at [484, 127] on button "[DATE]" at bounding box center [457, 124] width 53 height 26
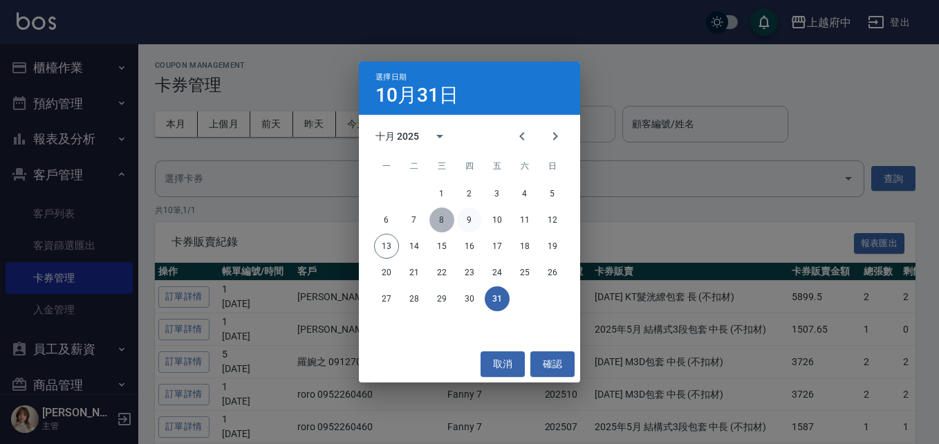
drag, startPoint x: 443, startPoint y: 218, endPoint x: 463, endPoint y: 212, distance: 21.0
click at [443, 218] on button "8" at bounding box center [441, 219] width 25 height 25
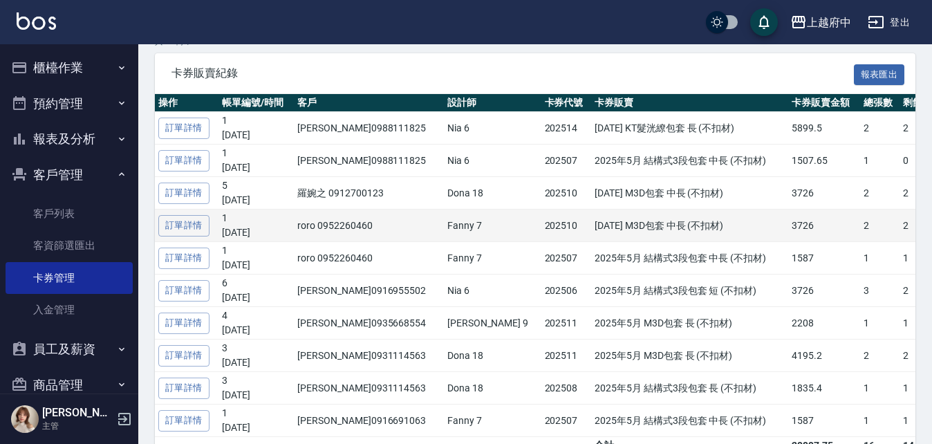
scroll to position [69, 0]
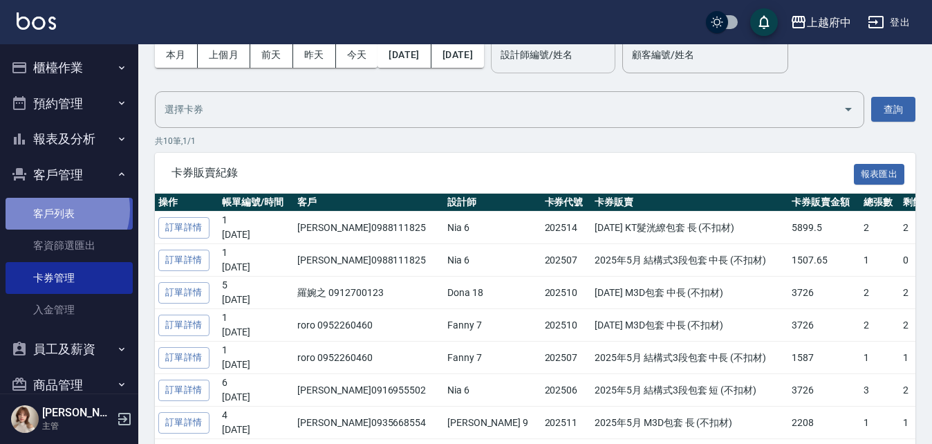
click at [60, 209] on link "客戶列表" at bounding box center [69, 214] width 127 height 32
